Goal: Task Accomplishment & Management: Complete application form

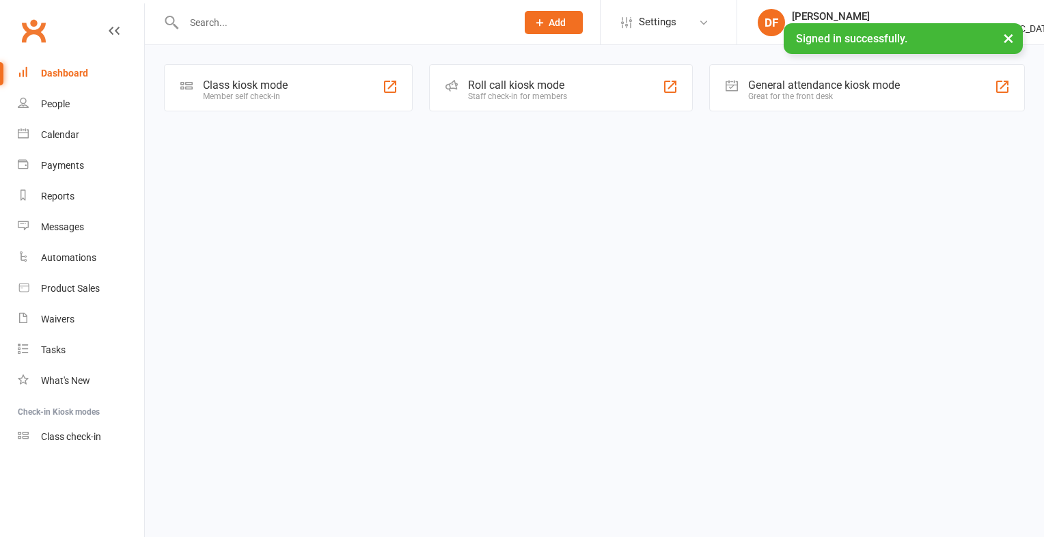
click at [211, 18] on input "text" at bounding box center [343, 22] width 327 height 19
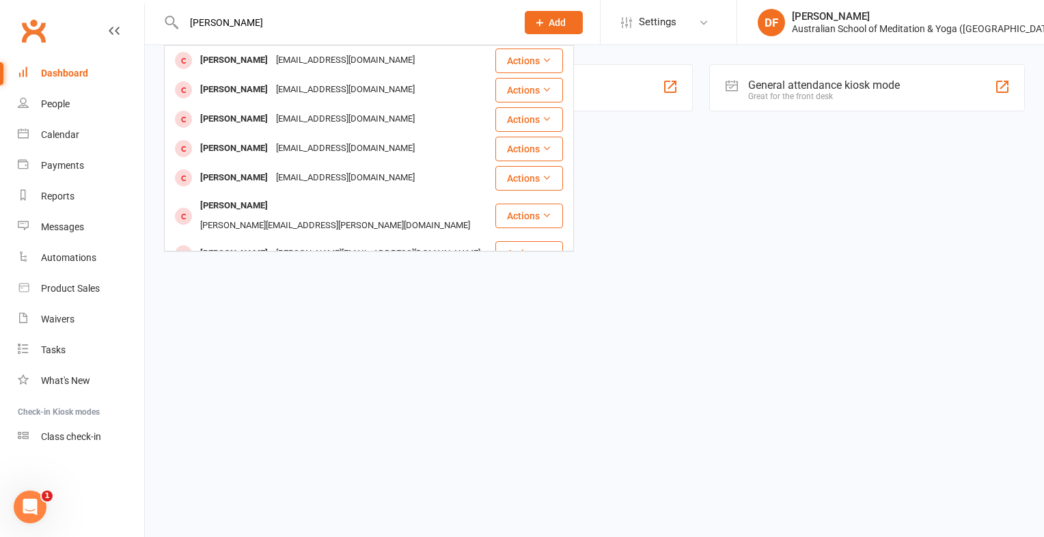
click at [211, 18] on input "[PERSON_NAME]" at bounding box center [343, 22] width 327 height 19
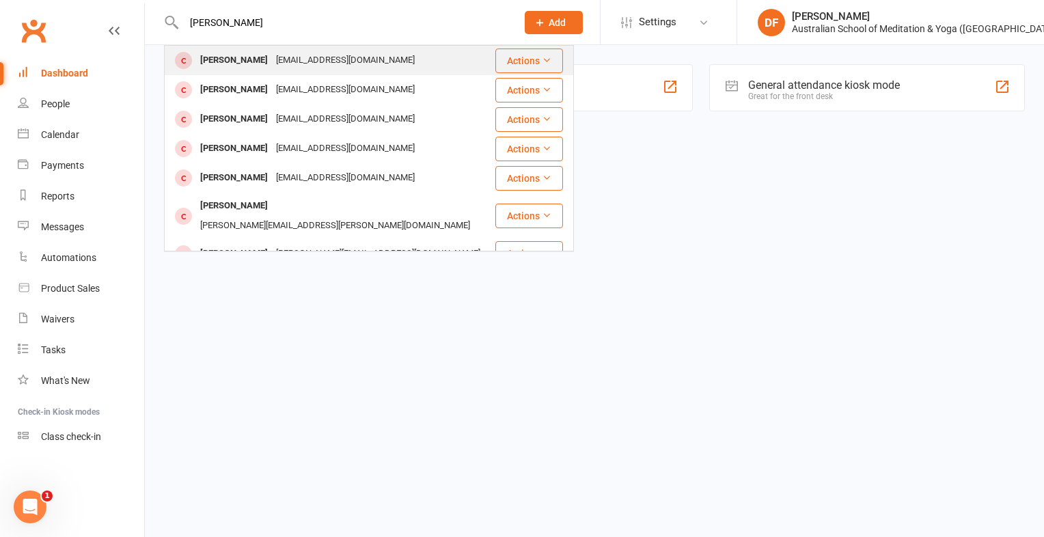
type input "[PERSON_NAME]"
click at [530, 61] on button "Actions" at bounding box center [529, 61] width 68 height 25
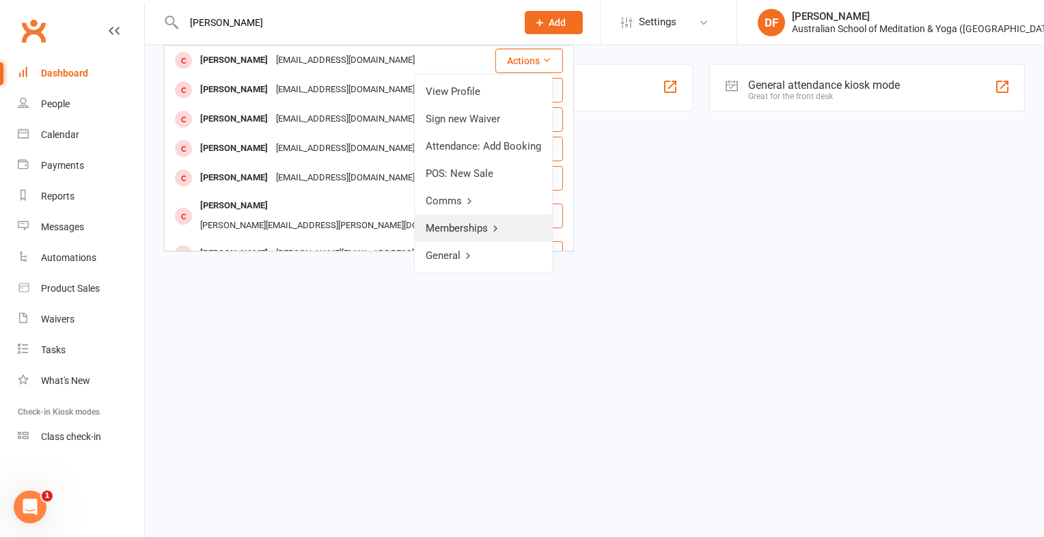
click at [472, 226] on link "Memberships" at bounding box center [483, 228] width 137 height 27
click at [603, 150] on html "[PERSON_NAME] [EMAIL_ADDRESS][DOMAIN_NAME] Actions [PERSON_NAME] [PERSON_NAME][…" at bounding box center [522, 75] width 1044 height 150
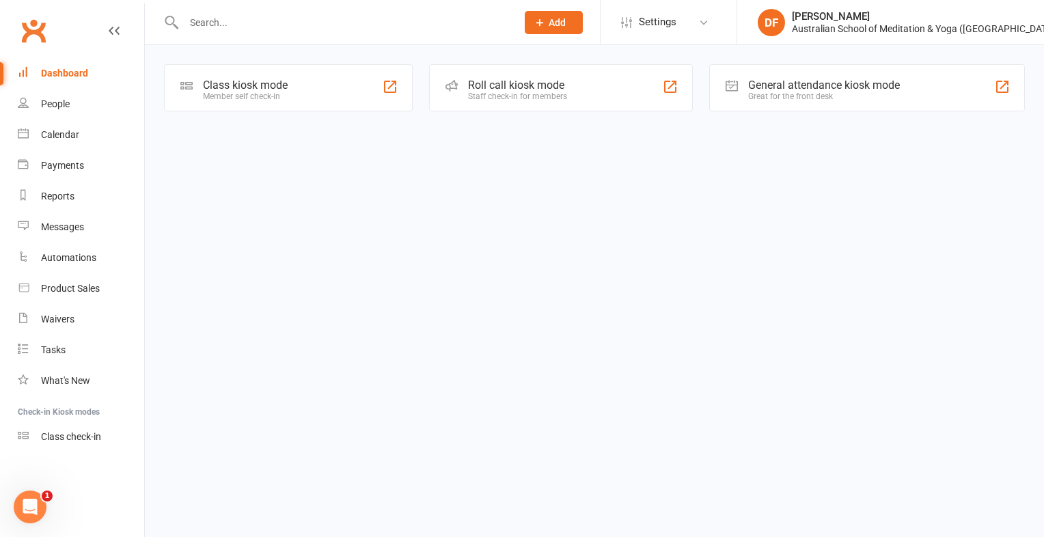
click at [243, 13] on input "text" at bounding box center [343, 22] width 327 height 19
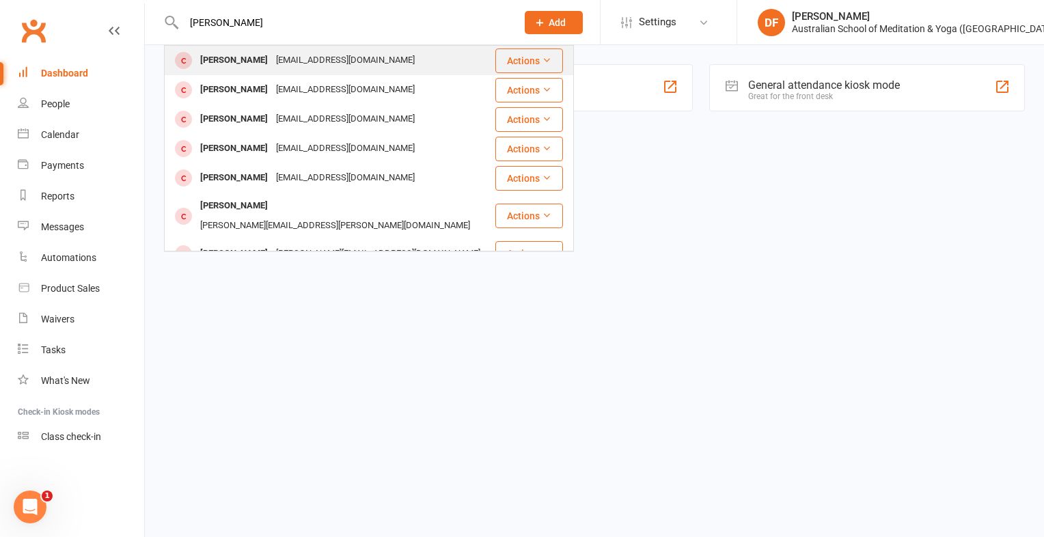
type input "[PERSON_NAME]"
click at [528, 53] on button "Actions" at bounding box center [529, 61] width 68 height 25
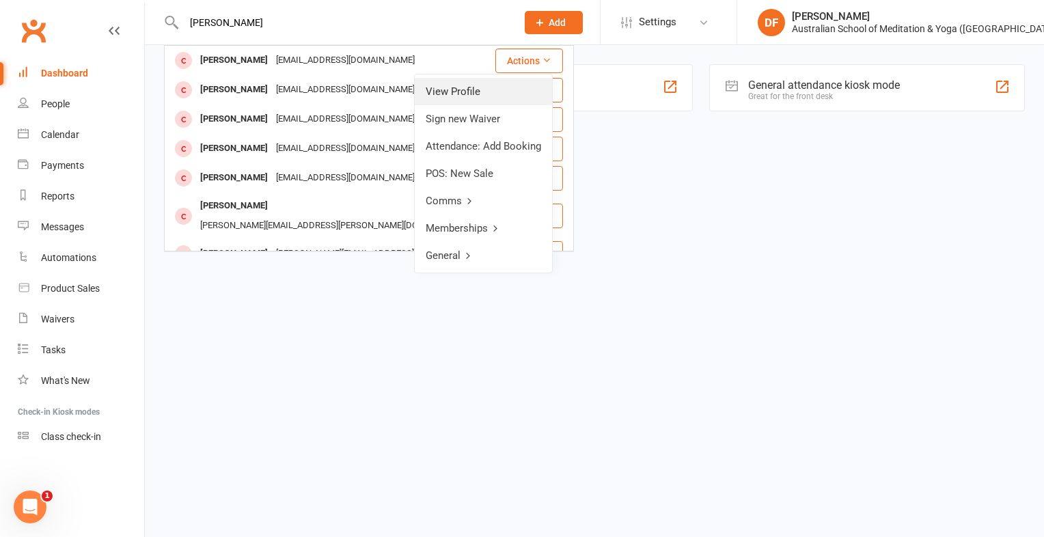
click at [473, 92] on link "View Profile" at bounding box center [483, 91] width 137 height 27
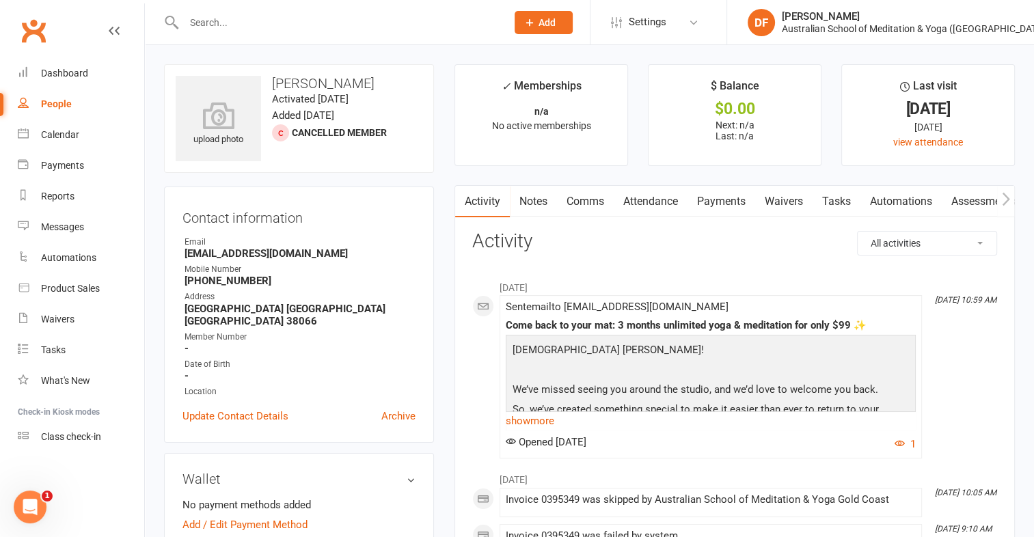
click at [208, 25] on input "text" at bounding box center [338, 22] width 317 height 19
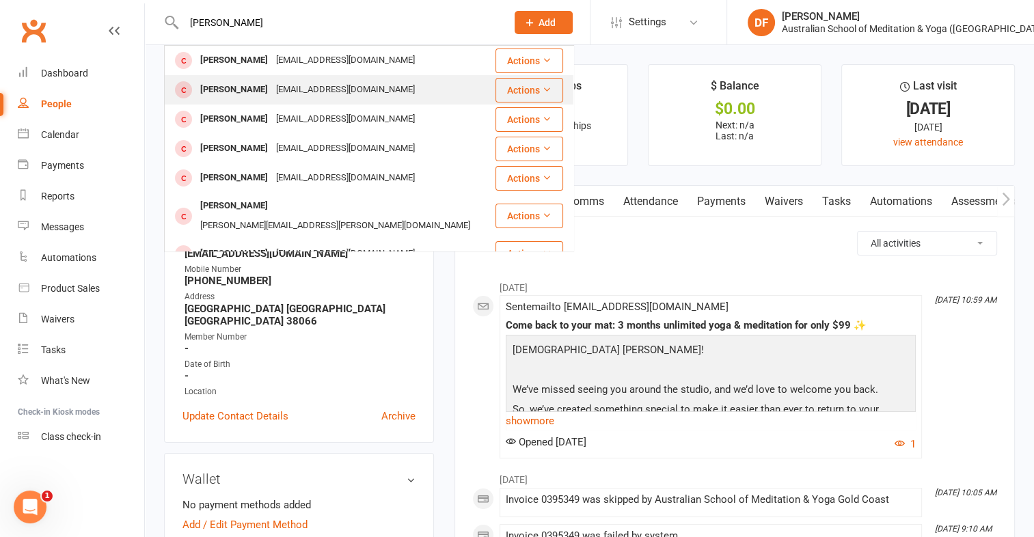
type input "[PERSON_NAME]"
click at [515, 100] on button "Actions" at bounding box center [529, 90] width 68 height 25
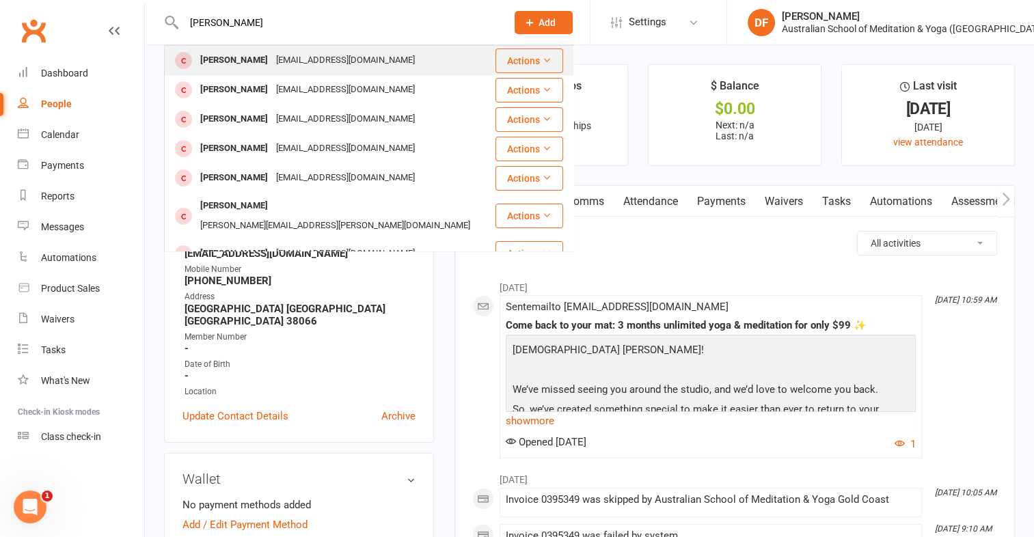
click at [426, 69] on div "[PERSON_NAME] [EMAIL_ADDRESS][DOMAIN_NAME]" at bounding box center [329, 60] width 329 height 28
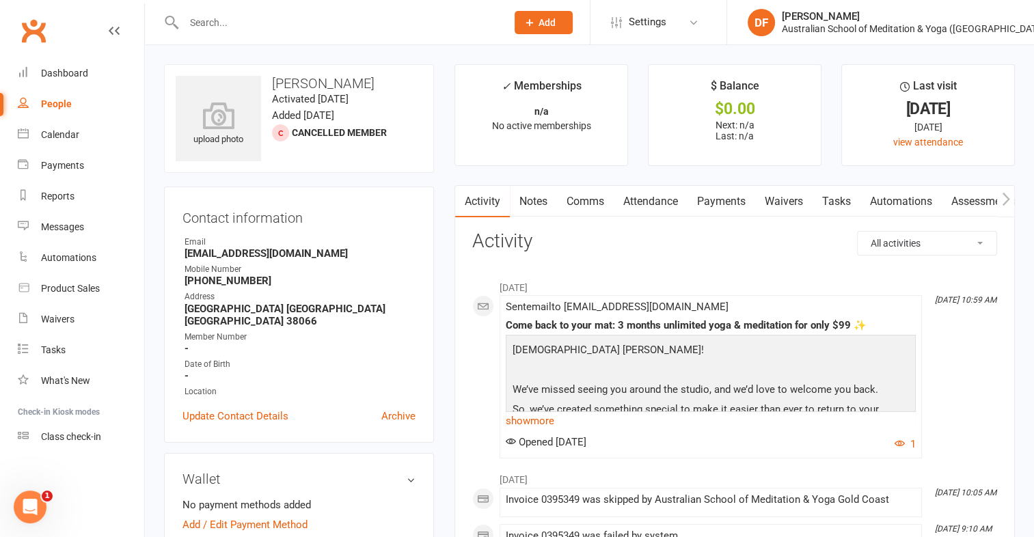
click at [221, 21] on input "text" at bounding box center [338, 22] width 317 height 19
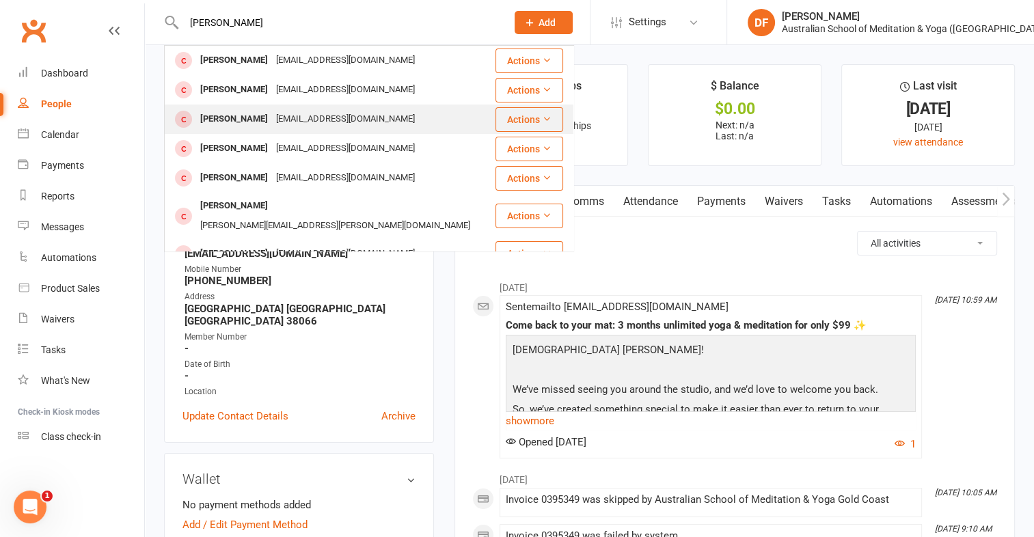
type input "[PERSON_NAME]"
click at [517, 117] on button "Actions" at bounding box center [529, 119] width 68 height 25
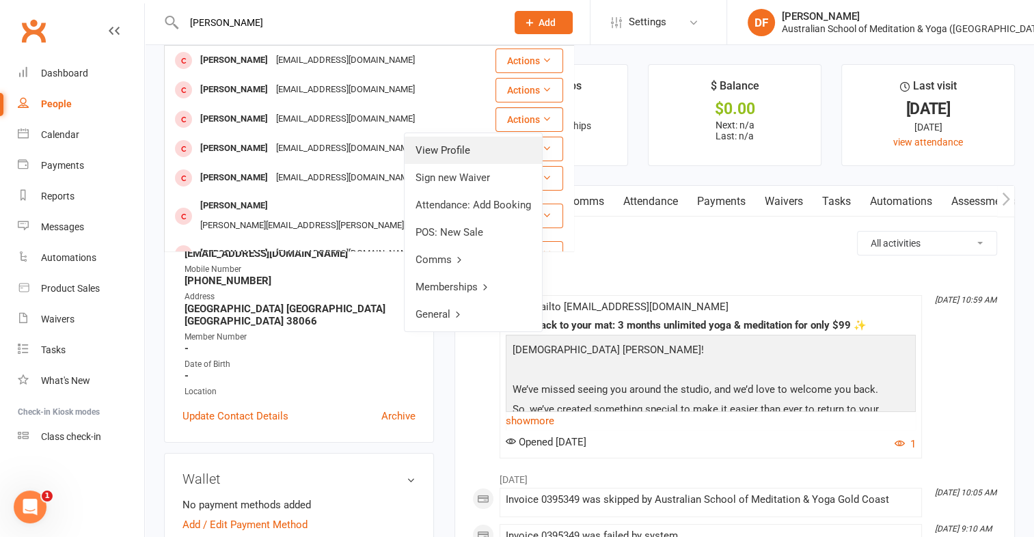
click at [463, 152] on link "View Profile" at bounding box center [473, 150] width 137 height 27
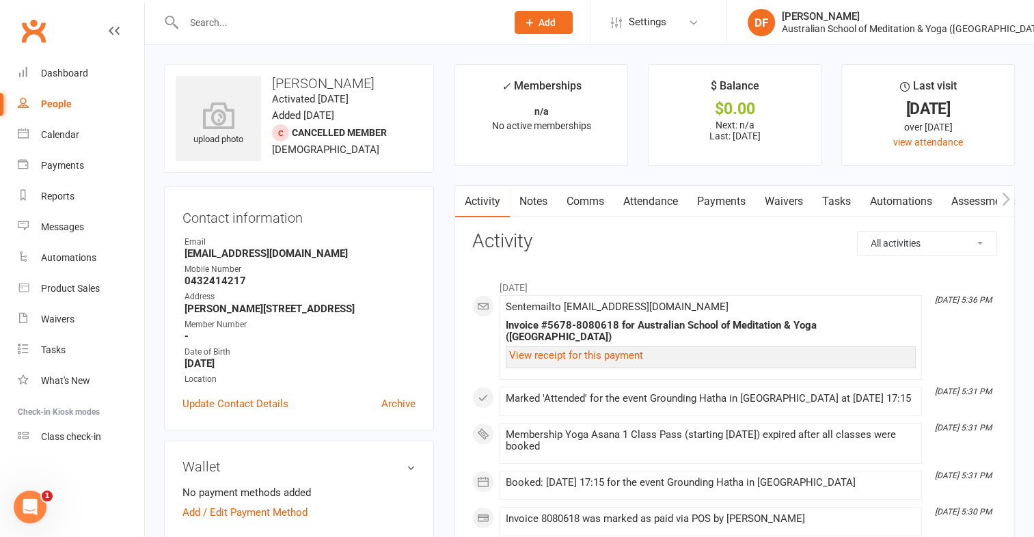
click at [226, 15] on input "text" at bounding box center [338, 22] width 317 height 19
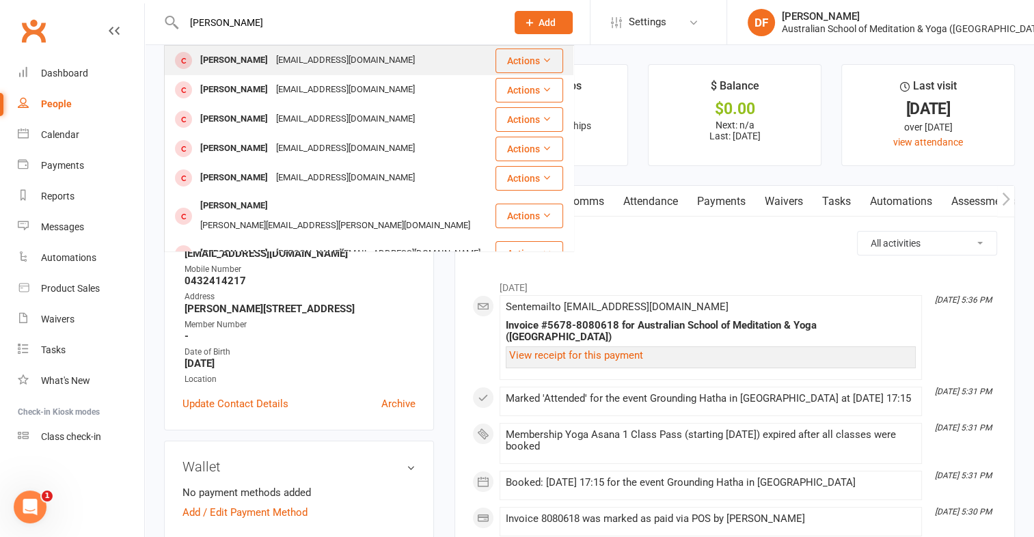
type input "[PERSON_NAME]"
click at [526, 54] on button "Actions" at bounding box center [529, 61] width 68 height 25
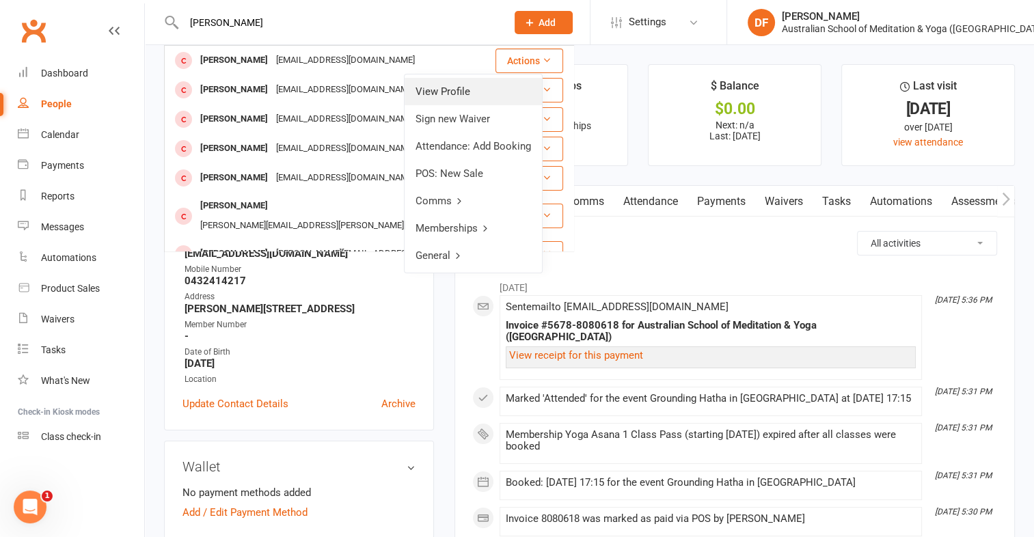
click at [498, 103] on link "View Profile" at bounding box center [473, 91] width 137 height 27
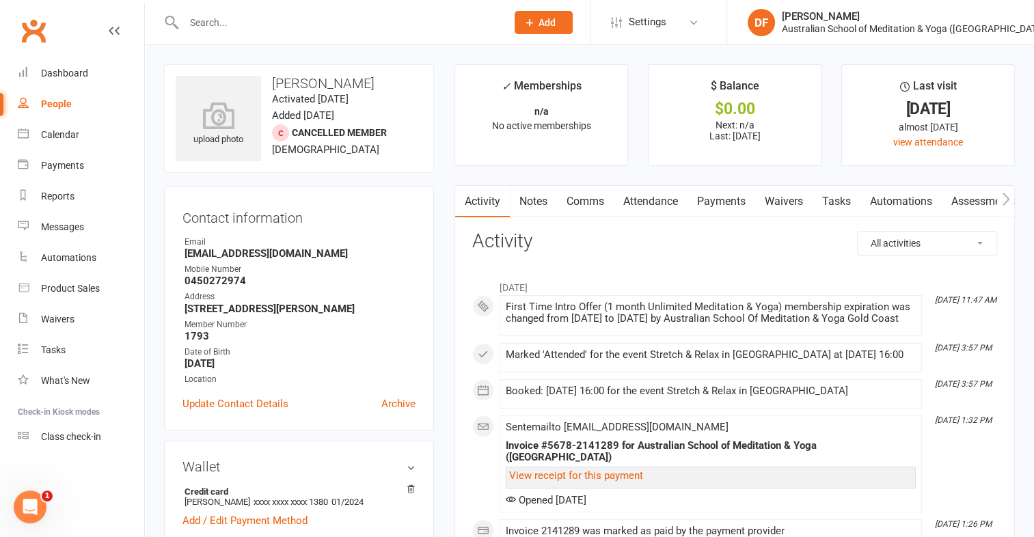
click at [193, 17] on input "text" at bounding box center [338, 22] width 317 height 19
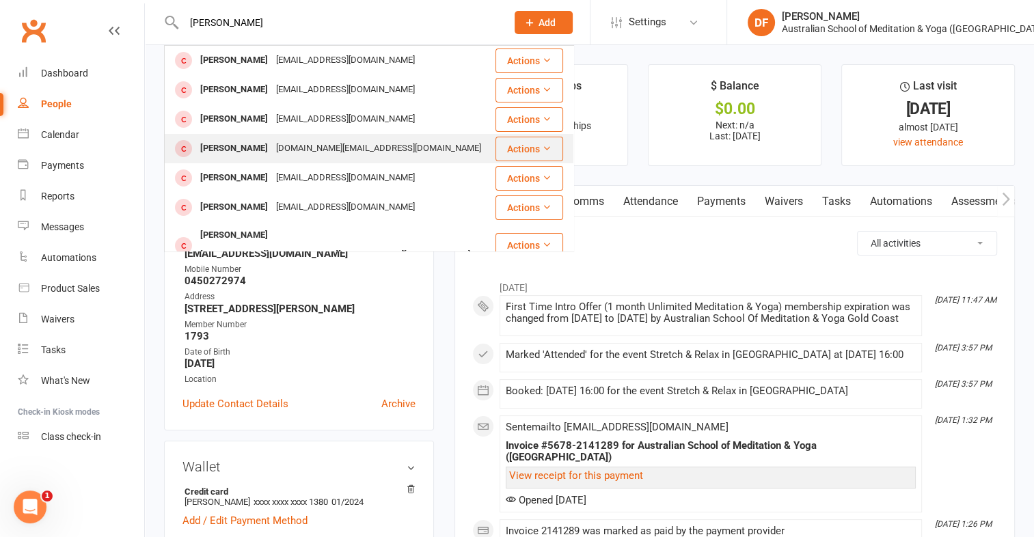
type input "[PERSON_NAME]"
click at [542, 150] on icon at bounding box center [547, 149] width 10 height 10
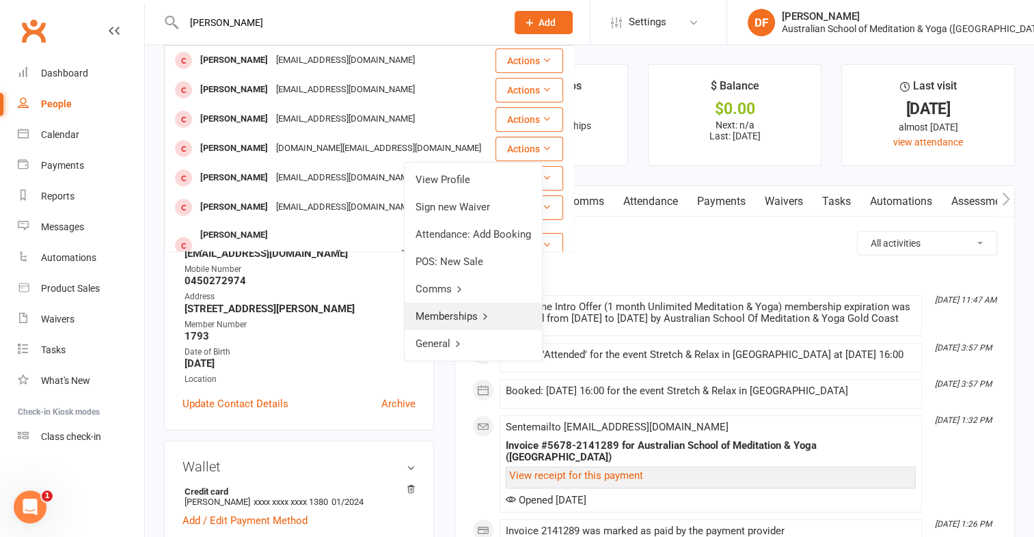
click at [473, 314] on link "Memberships" at bounding box center [473, 316] width 137 height 27
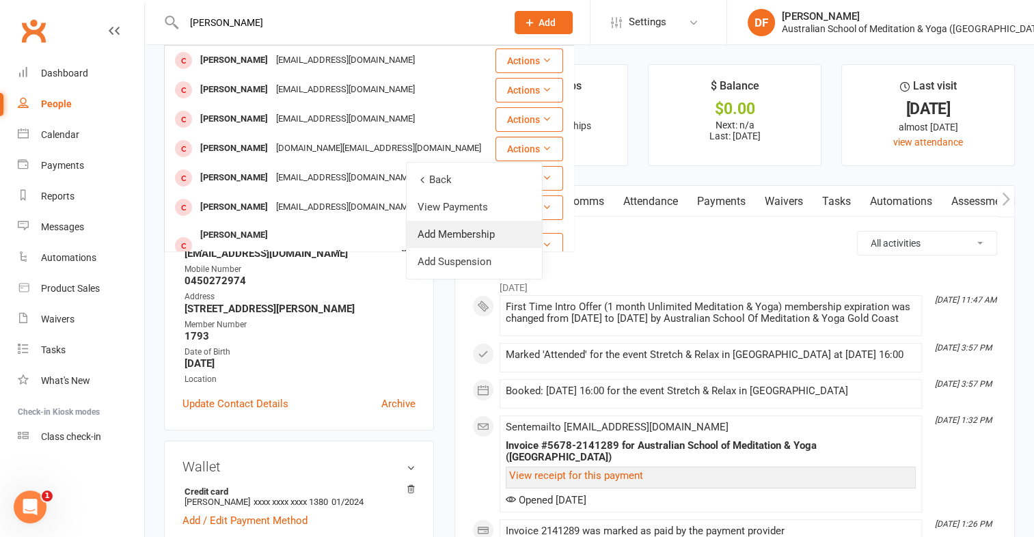
click at [459, 232] on link "Add Membership" at bounding box center [474, 234] width 135 height 27
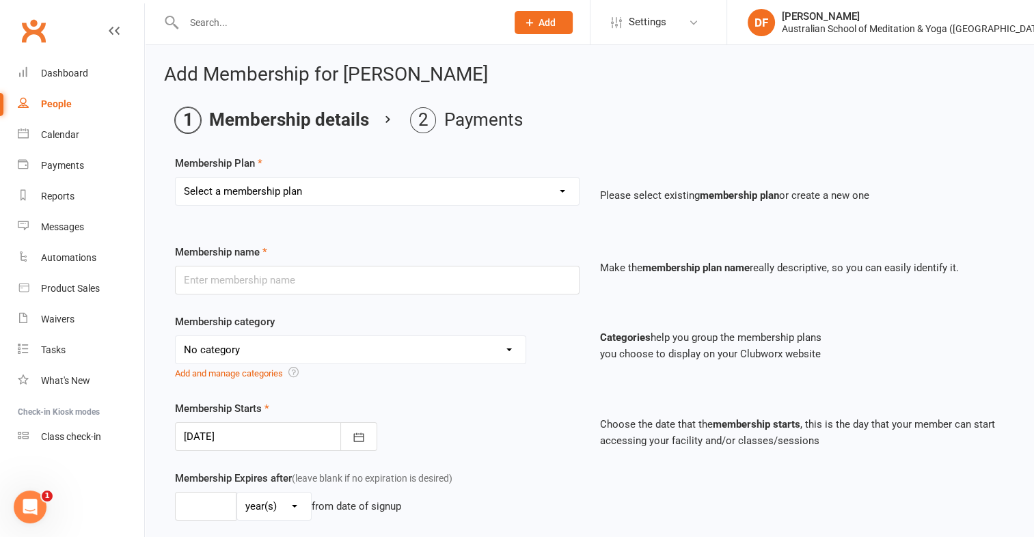
click at [564, 196] on select "Select a membership plan First Time Intro Offer (1 month Unlimited Meditation &…" at bounding box center [377, 191] width 403 height 27
select select "8"
click at [176, 178] on select "Select a membership plan First Time Intro Offer (1 month Unlimited Meditation &…" at bounding box center [377, 191] width 403 height 27
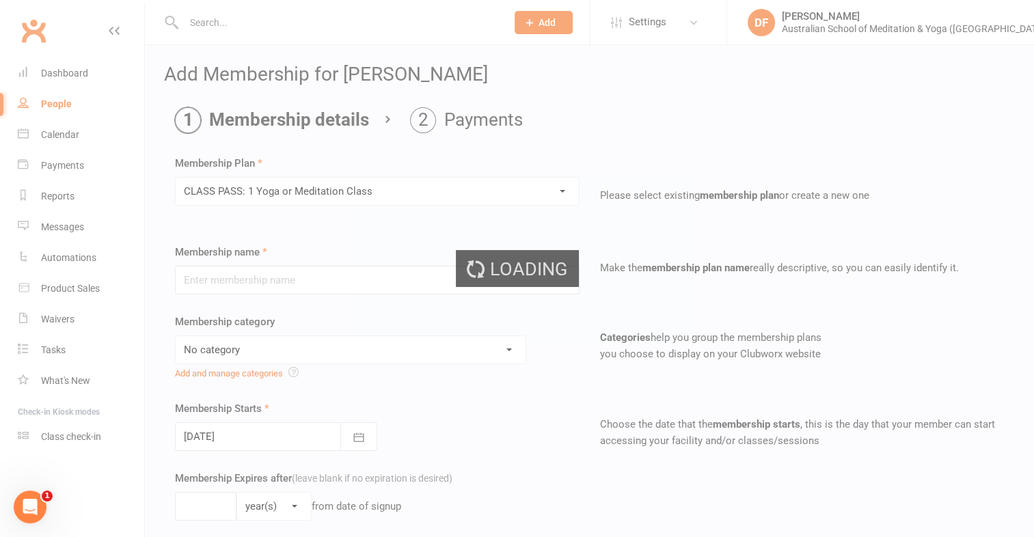
type input "CLASS PASS: 1 Yoga or Meditation Class"
select select "4"
type input "3"
select select "2"
type input "1"
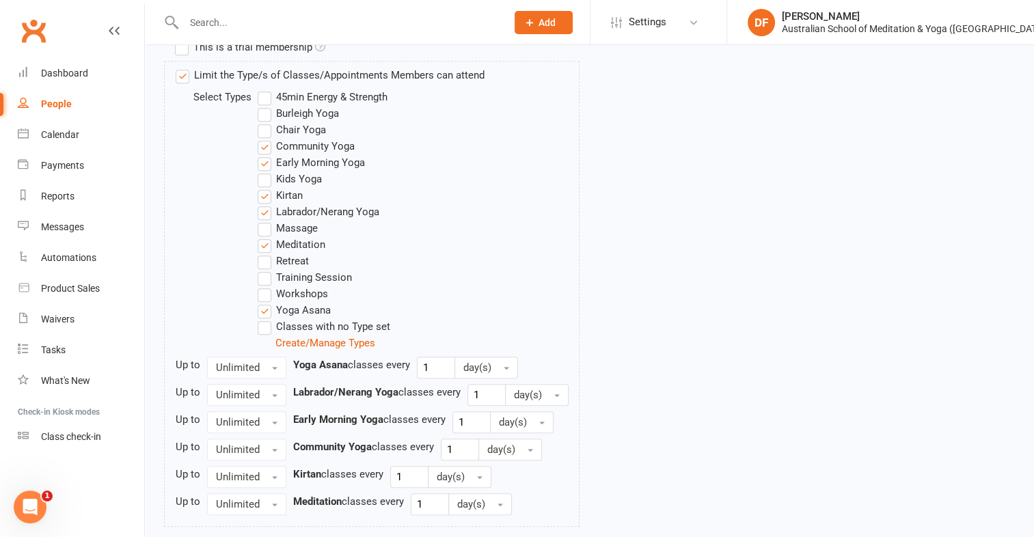
scroll to position [779, 0]
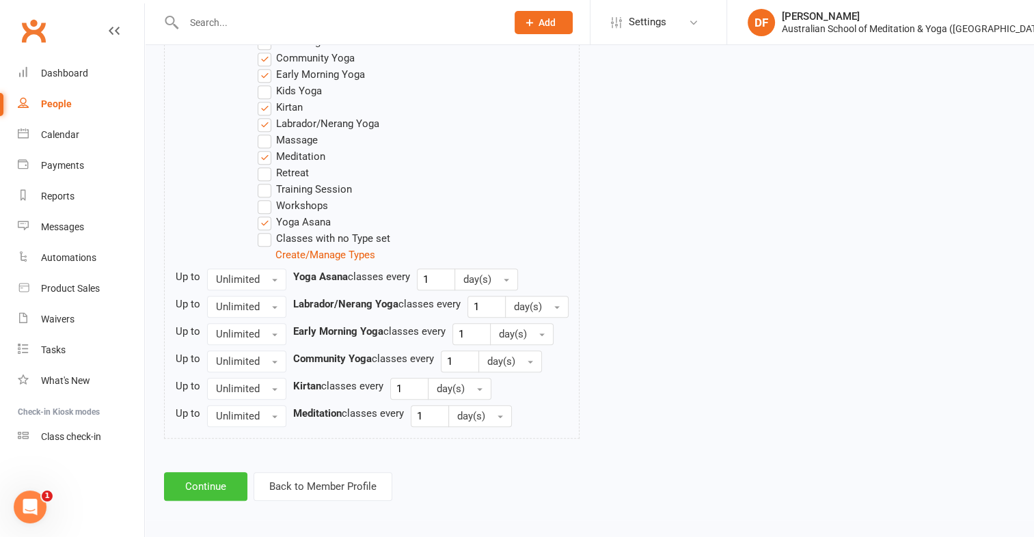
click at [217, 485] on button "Continue" at bounding box center [205, 486] width 83 height 29
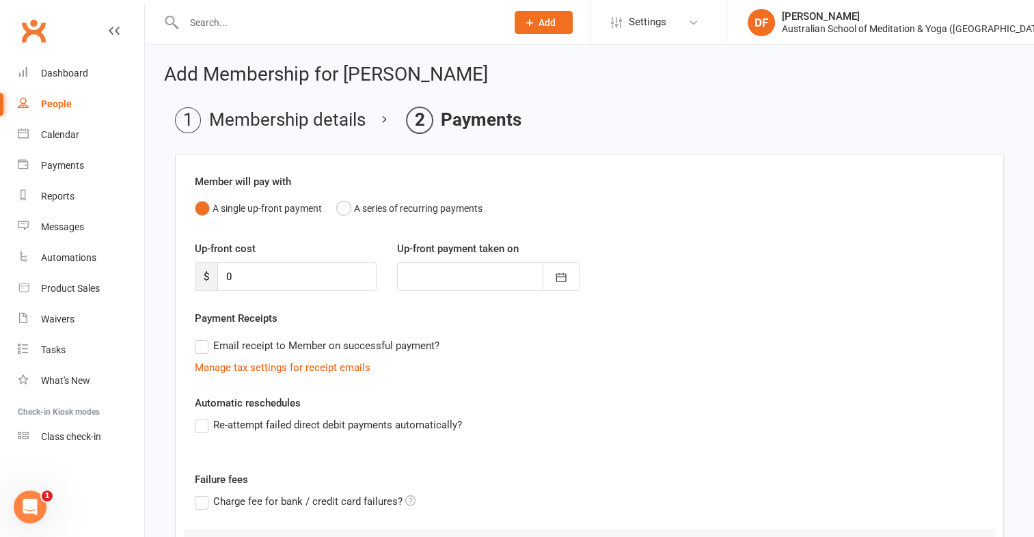
scroll to position [151, 0]
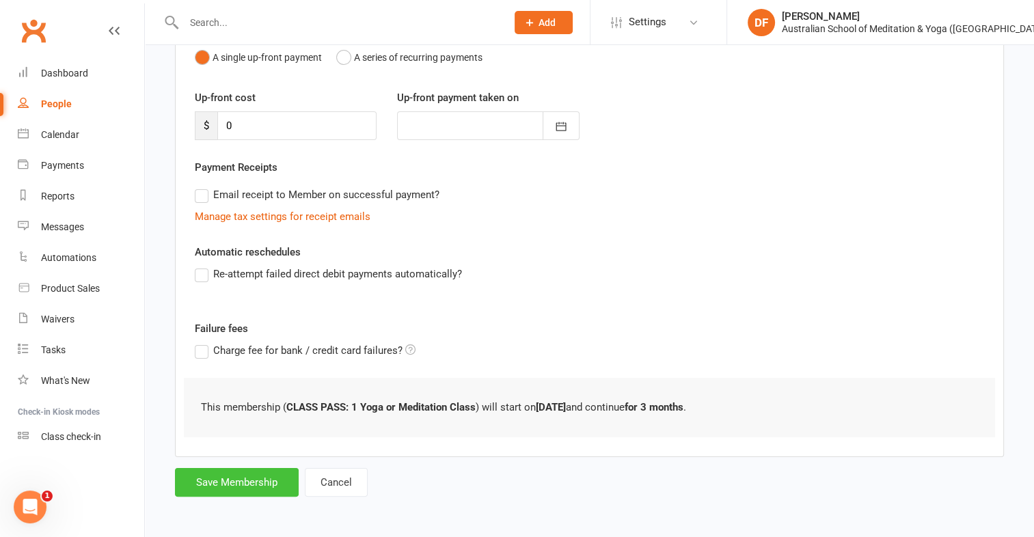
click at [247, 472] on button "Save Membership" at bounding box center [237, 482] width 124 height 29
